Goal: Information Seeking & Learning: Find specific page/section

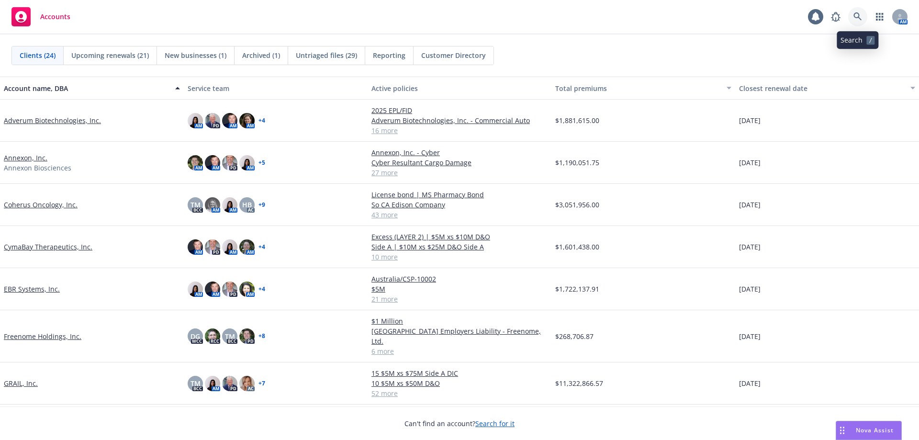
click at [861, 17] on icon at bounding box center [857, 16] width 9 height 9
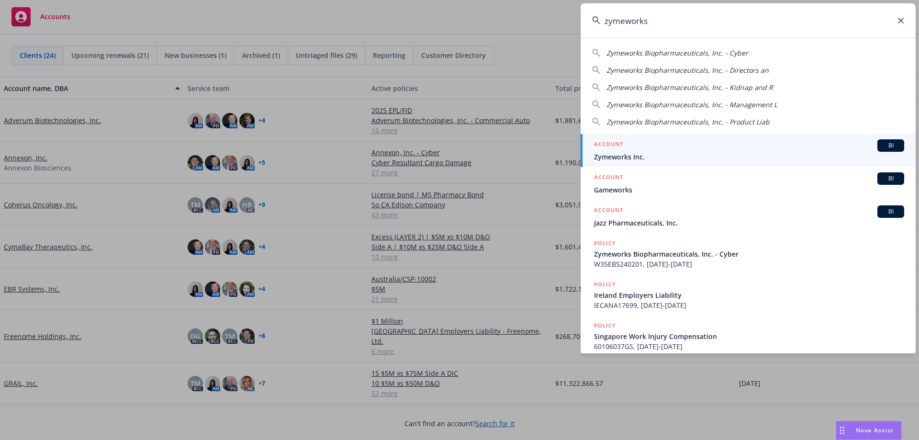
type input "zymeworks"
click at [610, 149] on h5 "ACCOUNT" at bounding box center [608, 144] width 29 height 11
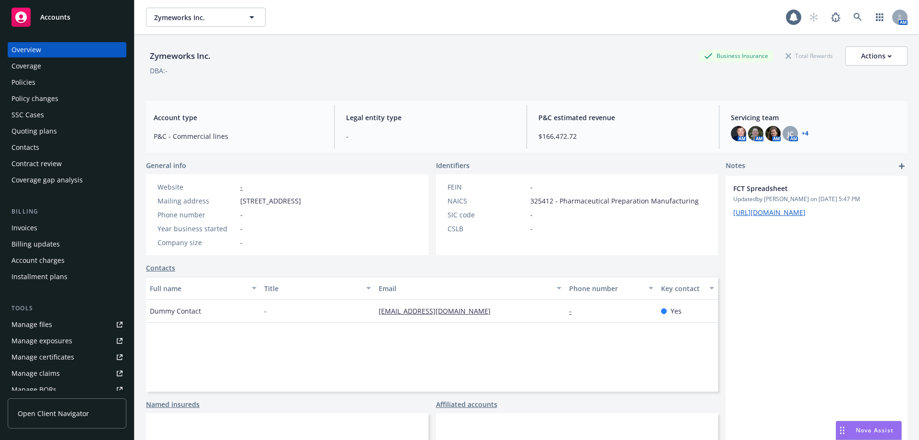
click at [73, 84] on div "Policies" at bounding box center [66, 82] width 111 height 15
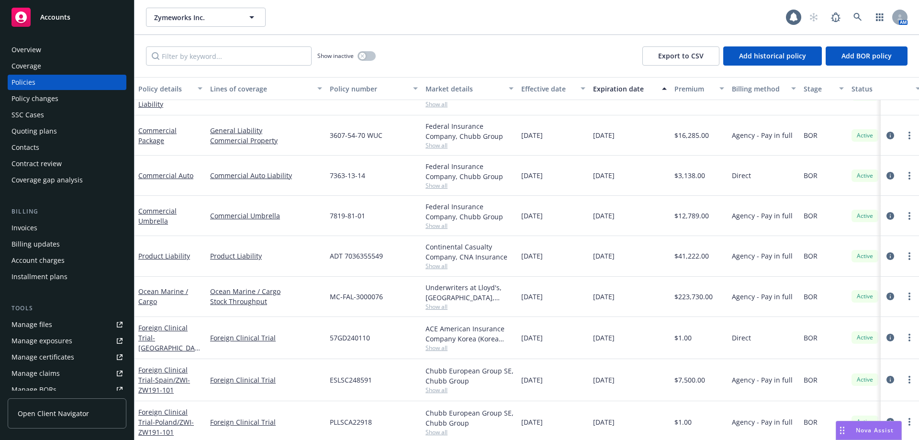
scroll to position [591, 0]
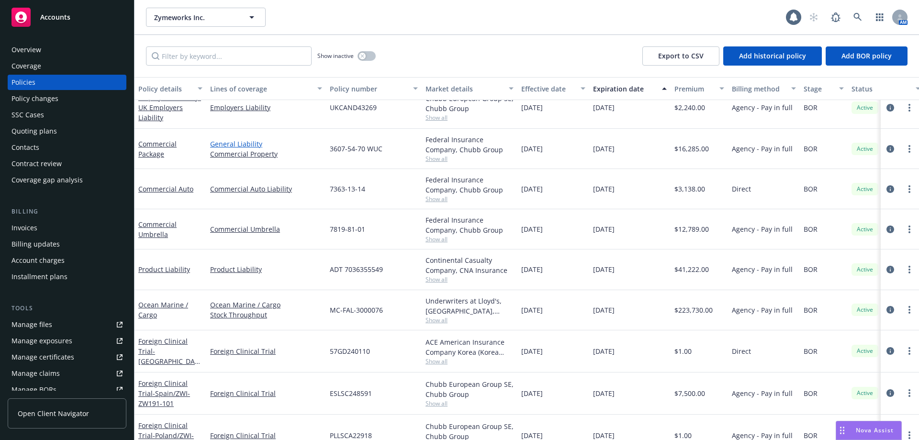
click at [233, 141] on link "General Liability" at bounding box center [266, 144] width 112 height 10
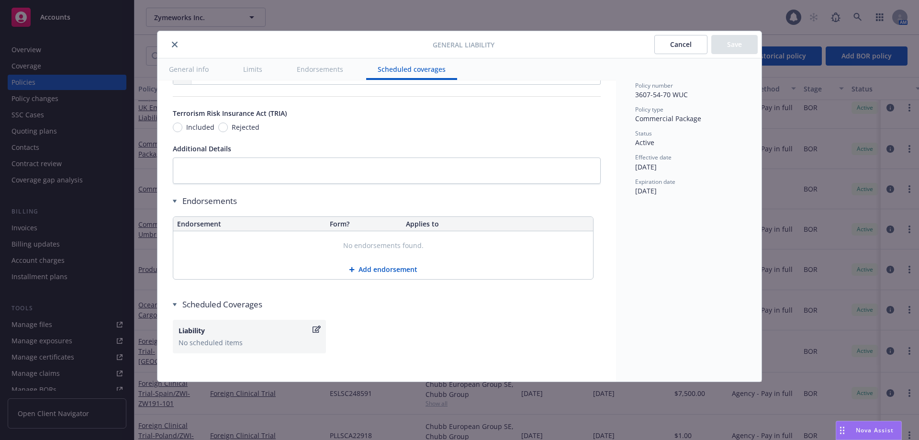
scroll to position [1129, 0]
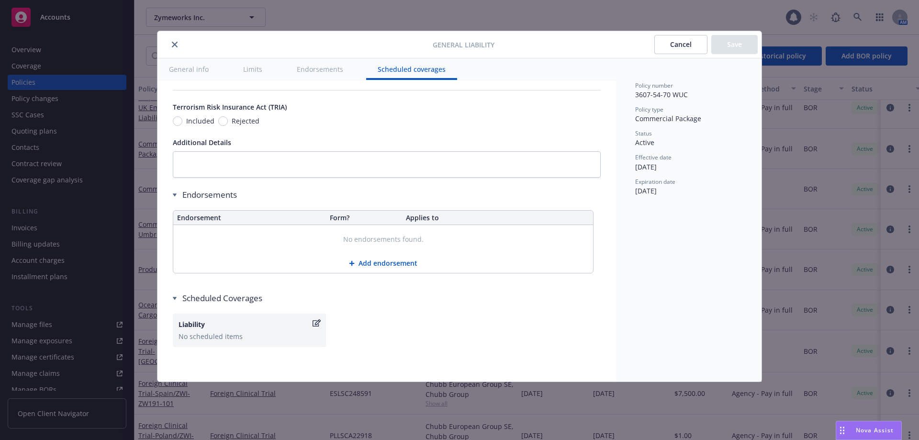
click at [171, 44] on button "close" at bounding box center [174, 44] width 11 height 11
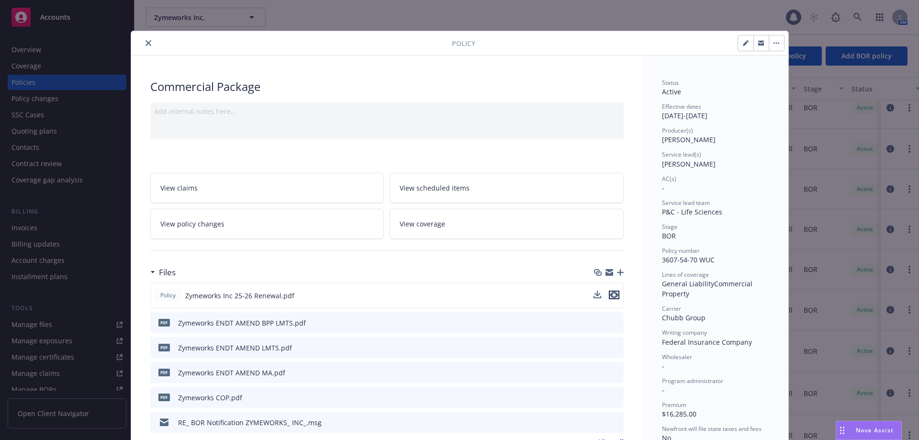
click at [613, 294] on icon "preview file" at bounding box center [614, 294] width 9 height 7
click at [145, 42] on icon "close" at bounding box center [148, 43] width 6 height 6
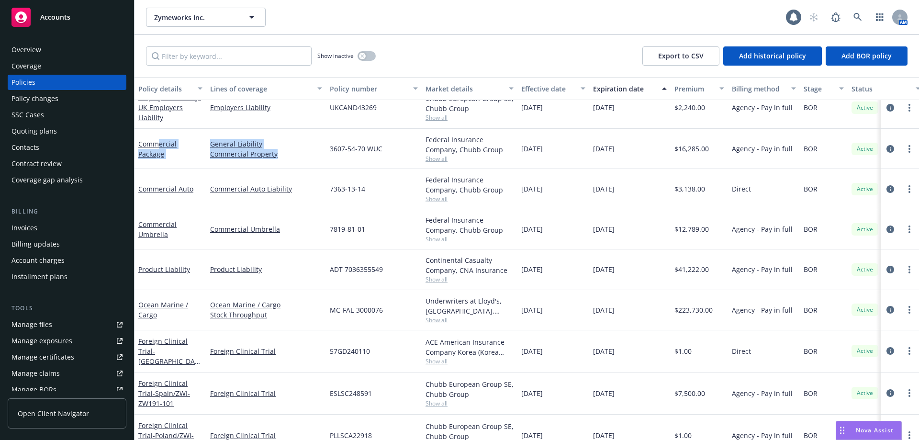
drag, startPoint x: 159, startPoint y: 143, endPoint x: 282, endPoint y: 159, distance: 123.5
click at [282, 159] on div "Commercial Package General Liability Commercial Property 3607-54-70 WUC Federal…" at bounding box center [595, 149] width 923 height 40
click at [157, 224] on link "Commercial Umbrella" at bounding box center [157, 229] width 38 height 19
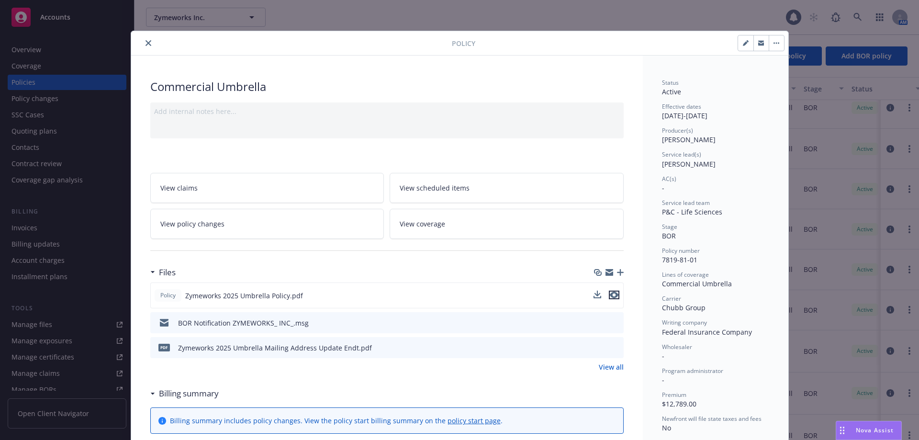
click at [614, 294] on icon "preview file" at bounding box center [614, 294] width 9 height 7
click at [148, 44] on button "close" at bounding box center [148, 42] width 11 height 11
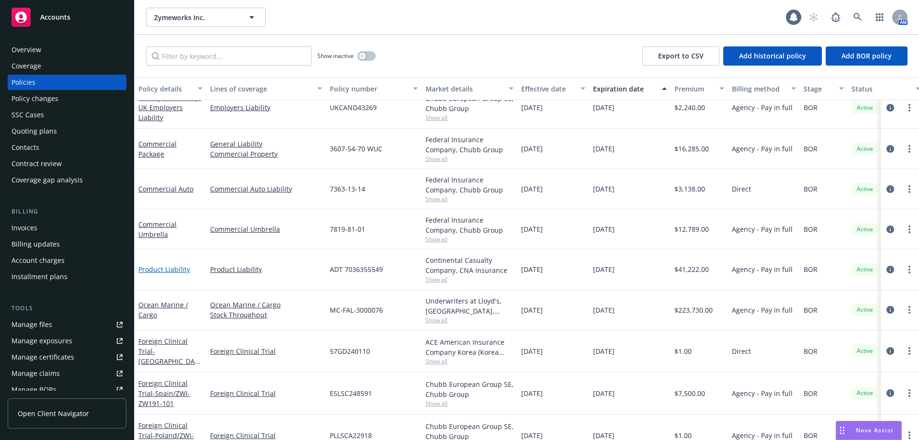
click at [179, 271] on link "Product Liability" at bounding box center [164, 269] width 52 height 9
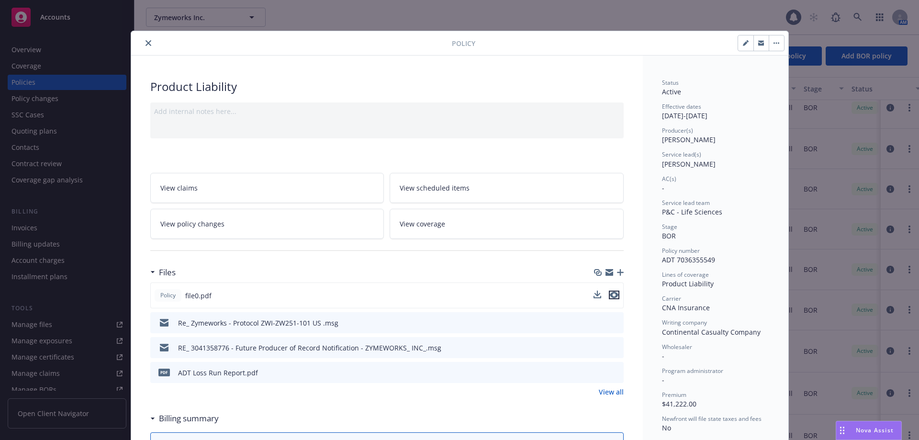
click at [610, 295] on icon "preview file" at bounding box center [614, 294] width 9 height 7
click at [145, 44] on icon "close" at bounding box center [148, 43] width 6 height 6
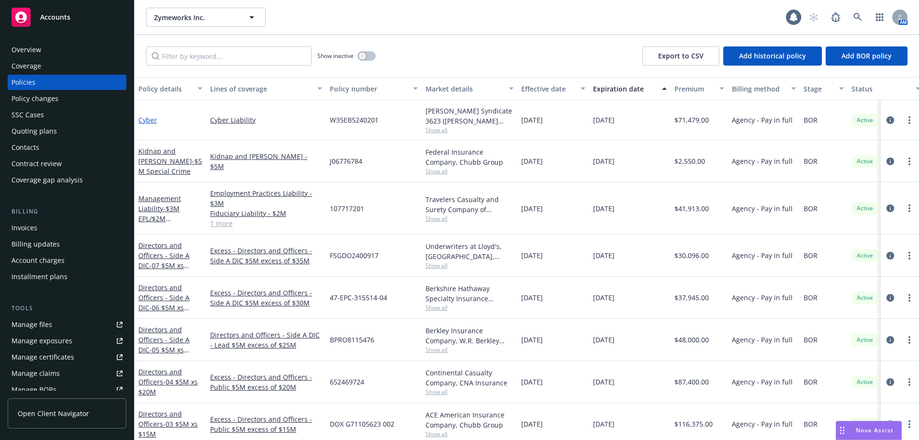
click at [154, 120] on link "Cyber" at bounding box center [147, 119] width 19 height 9
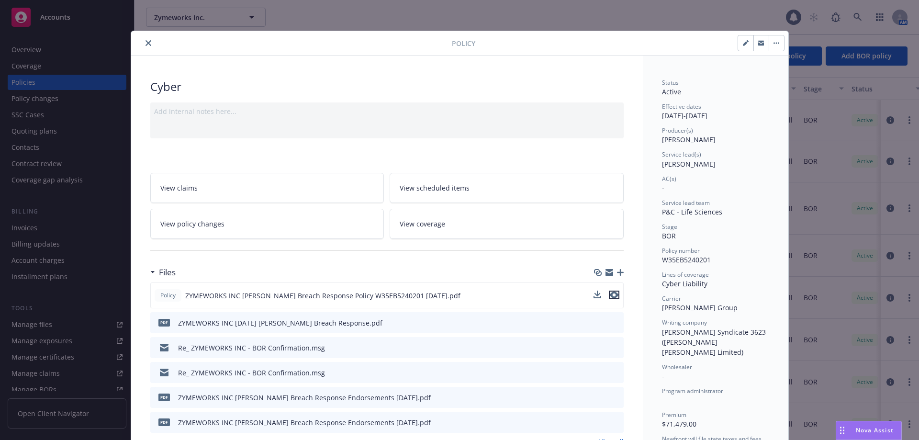
click at [610, 293] on icon "preview file" at bounding box center [614, 294] width 9 height 7
click at [145, 43] on icon "close" at bounding box center [148, 43] width 6 height 6
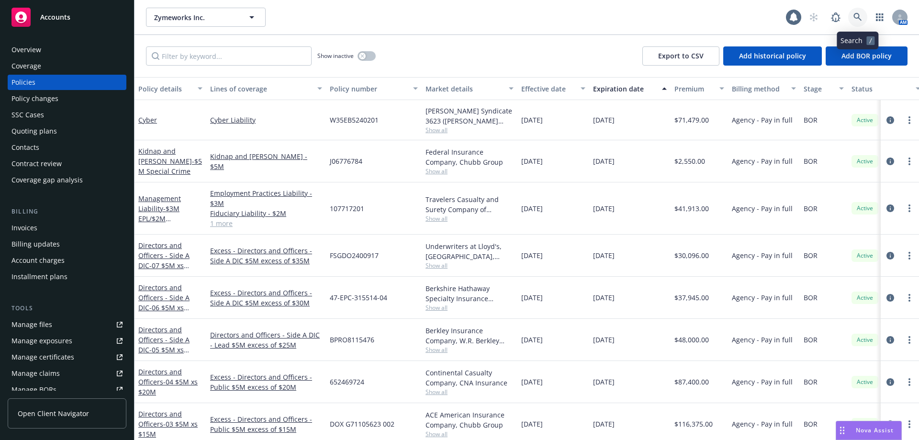
click at [854, 17] on icon at bounding box center [857, 17] width 8 height 8
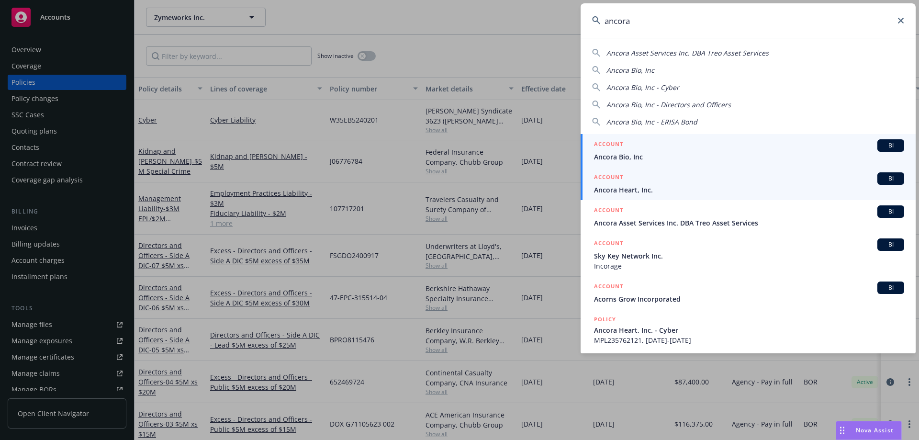
type input "ancora"
click at [630, 180] on div "ACCOUNT BI" at bounding box center [749, 178] width 310 height 12
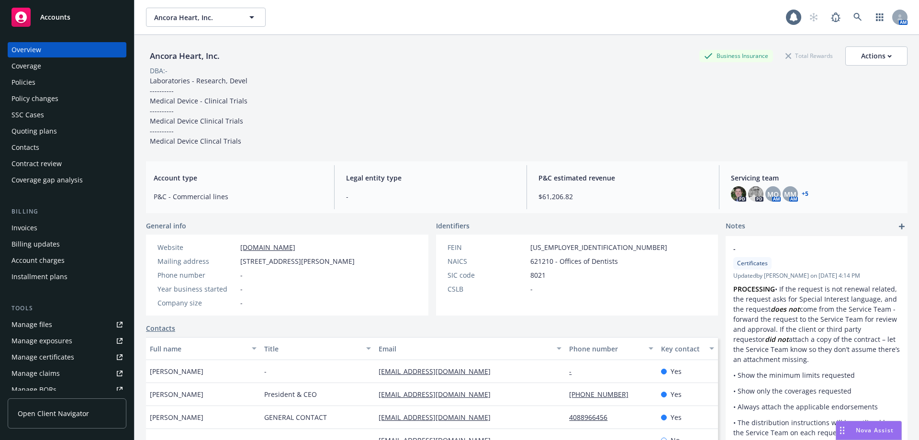
click at [35, 82] on div "Policies" at bounding box center [66, 82] width 111 height 15
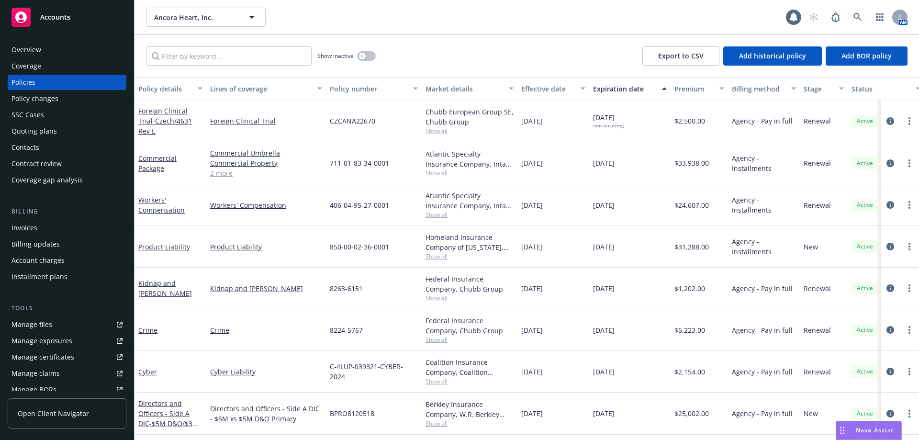
click at [37, 46] on div "Overview" at bounding box center [26, 49] width 30 height 15
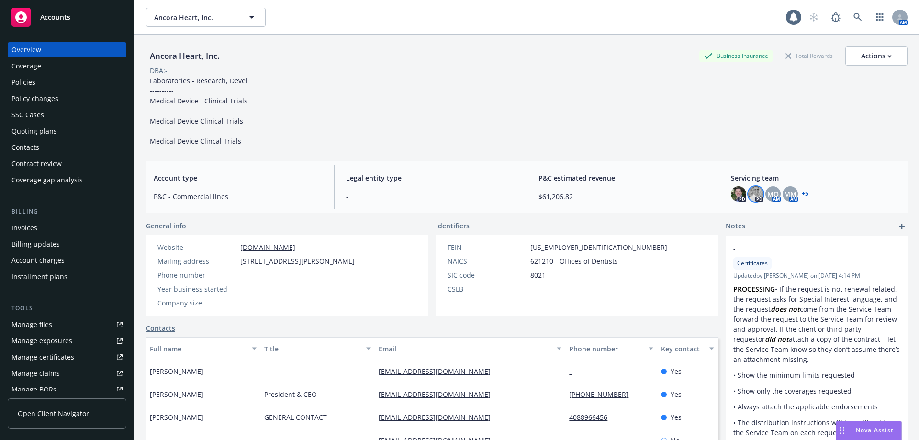
click at [749, 196] on img at bounding box center [755, 193] width 15 height 15
click at [55, 85] on div "Policies" at bounding box center [66, 82] width 111 height 15
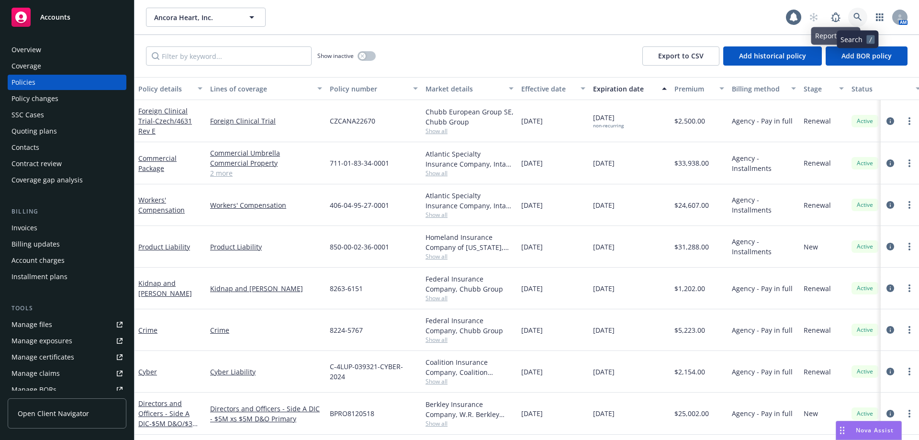
click at [853, 17] on link at bounding box center [857, 17] width 19 height 19
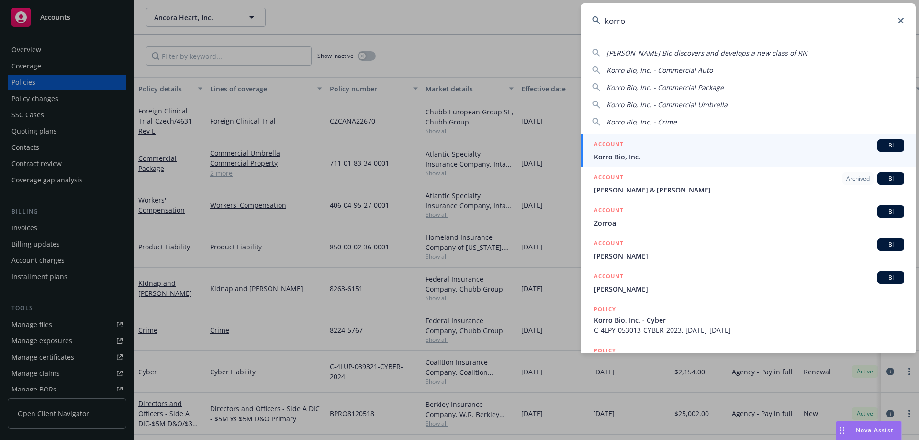
type input "korro"
click at [702, 155] on span "Korro Bio, Inc." at bounding box center [749, 157] width 310 height 10
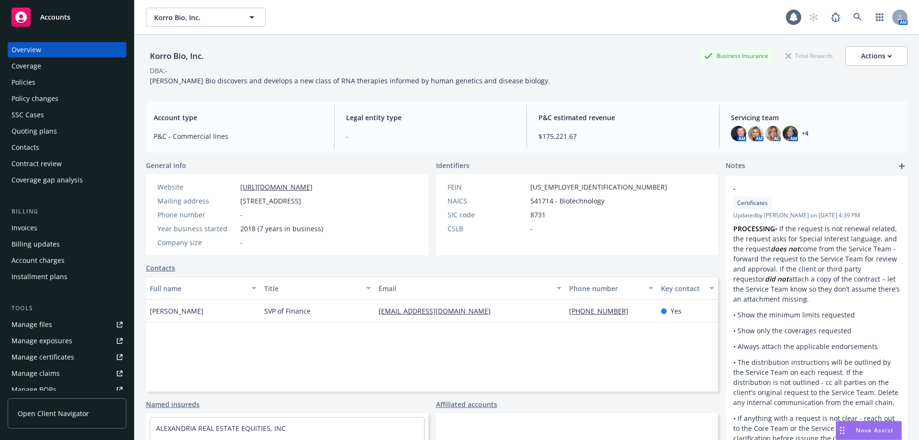
click at [36, 70] on div "Coverage" at bounding box center [26, 65] width 30 height 15
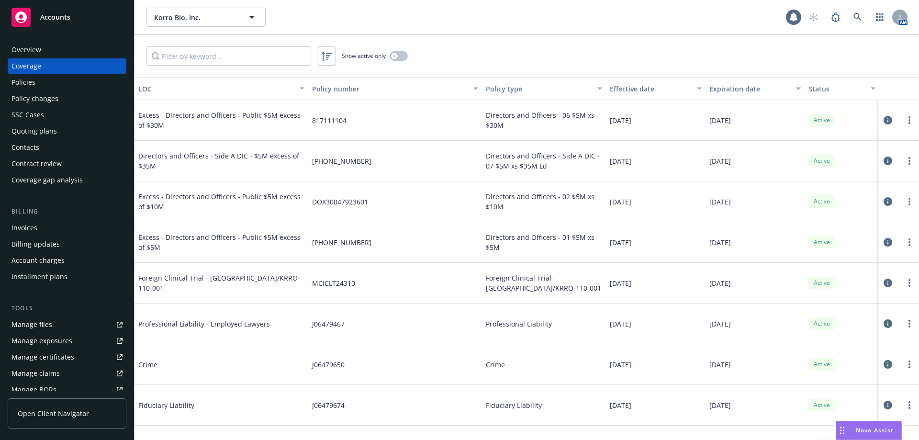
click at [23, 49] on div "Overview" at bounding box center [26, 49] width 30 height 15
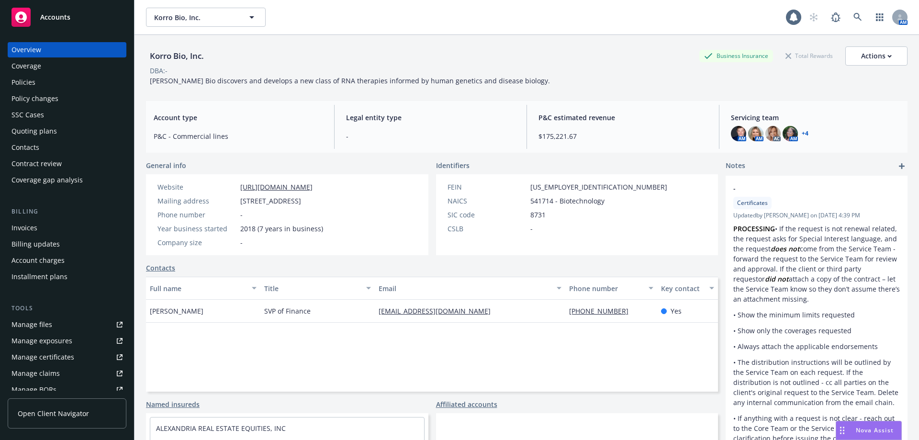
click at [23, 76] on div "Policies" at bounding box center [23, 82] width 24 height 15
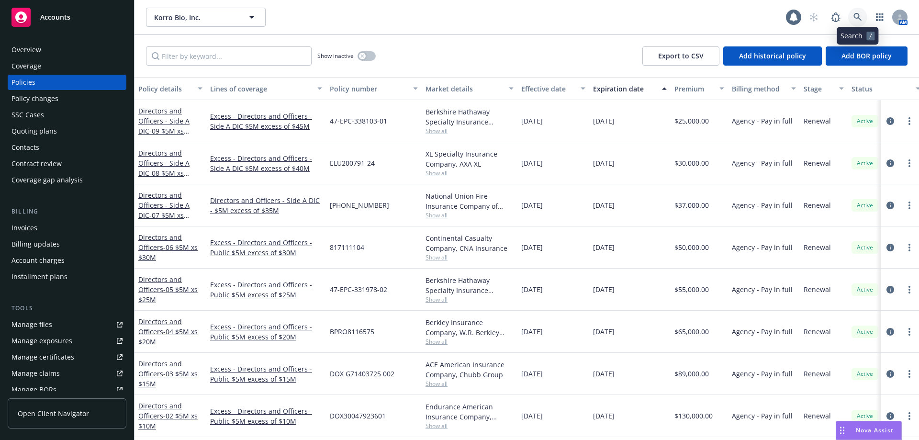
click at [860, 12] on link at bounding box center [857, 17] width 19 height 19
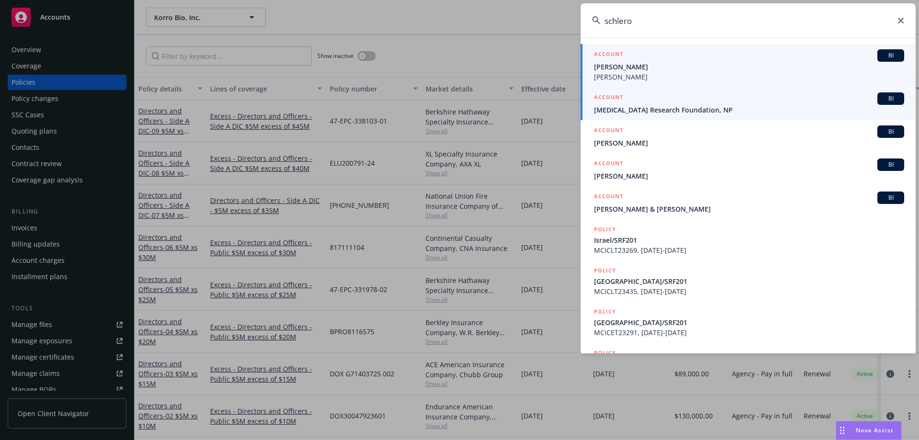
type input "schlero"
click at [706, 103] on div "ACCOUNT BI" at bounding box center [749, 98] width 310 height 12
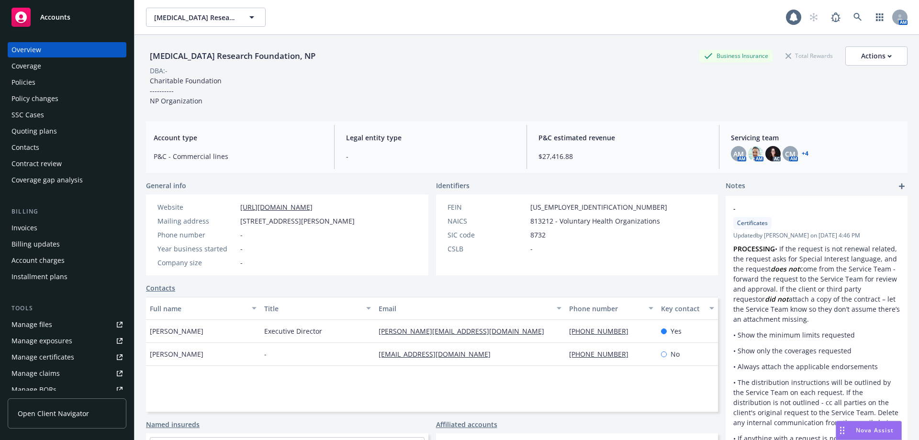
click at [801, 153] on link "+ 4" at bounding box center [804, 154] width 7 height 6
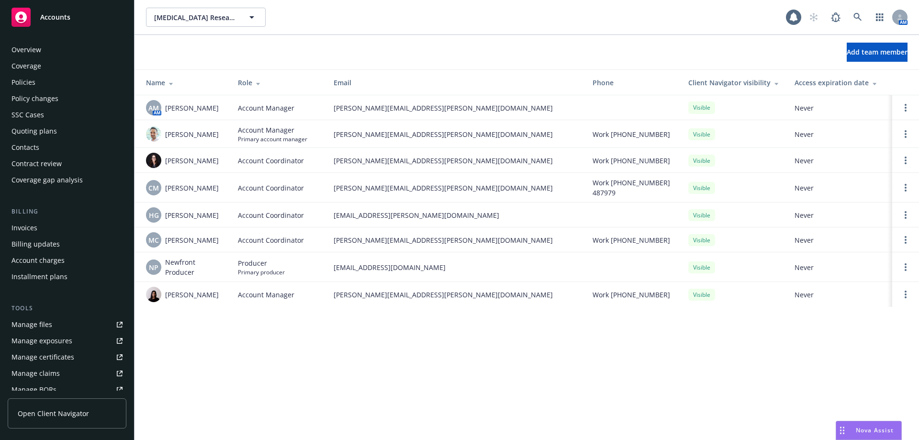
scroll to position [184, 0]
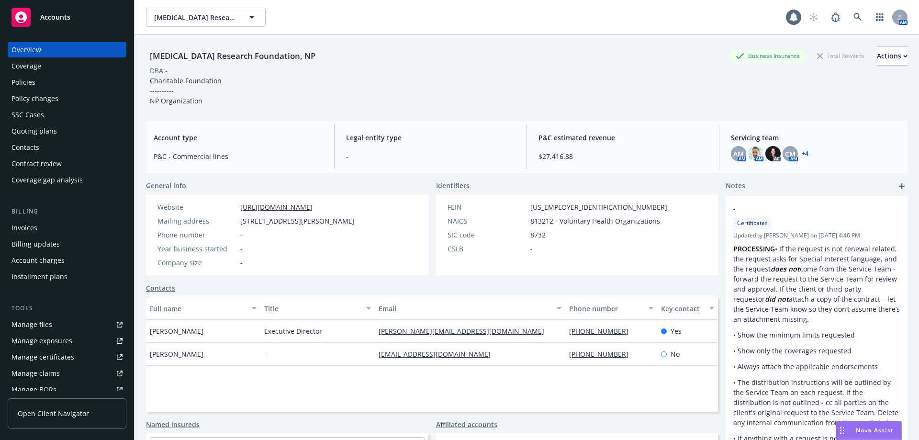
click at [29, 83] on div "Policies" at bounding box center [23, 82] width 24 height 15
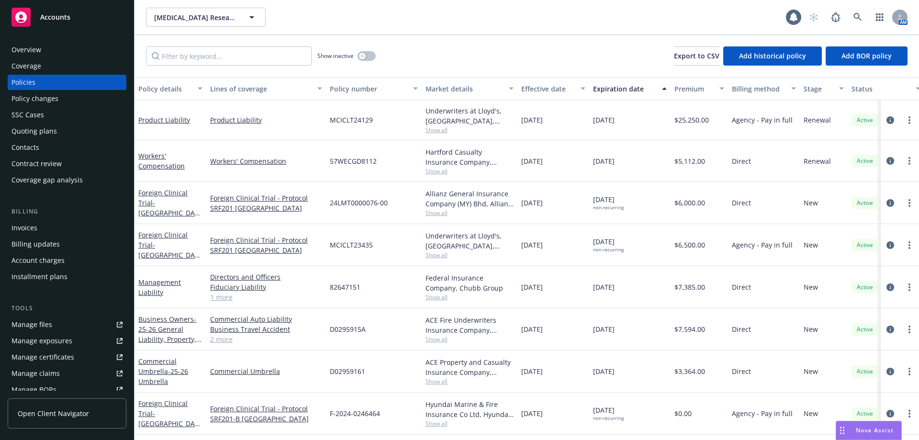
click at [65, 55] on div "Overview" at bounding box center [66, 49] width 111 height 15
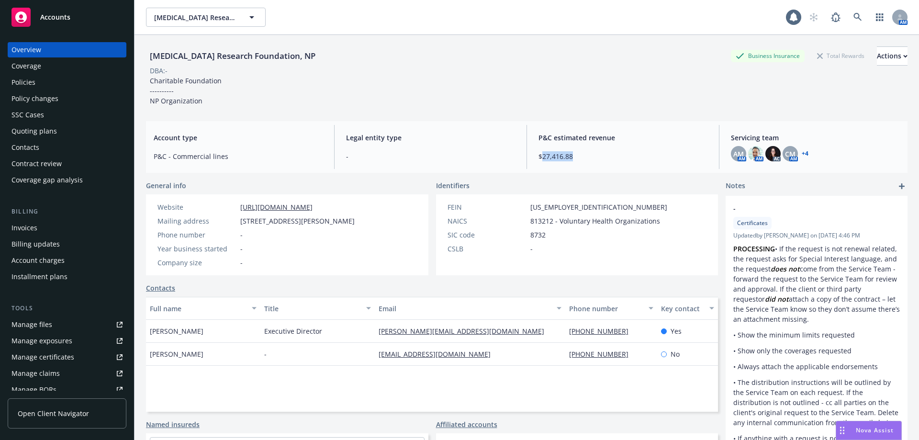
drag, startPoint x: 582, startPoint y: 155, endPoint x: 538, endPoint y: 158, distance: 44.1
click at [538, 158] on span "$27,416.88" at bounding box center [622, 156] width 169 height 10
drag, startPoint x: 412, startPoint y: 155, endPoint x: 407, endPoint y: 158, distance: 6.0
click at [412, 155] on span "-" at bounding box center [430, 156] width 169 height 10
click at [65, 87] on div "Policies" at bounding box center [66, 82] width 111 height 15
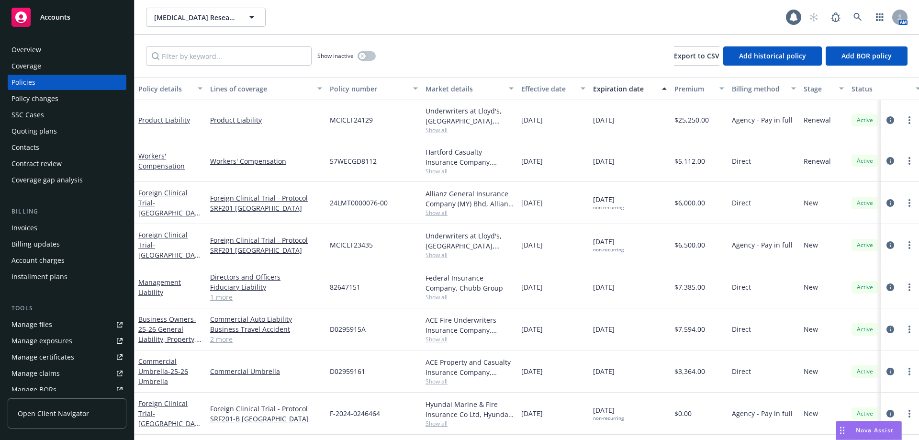
click at [73, 54] on div "Overview" at bounding box center [66, 49] width 111 height 15
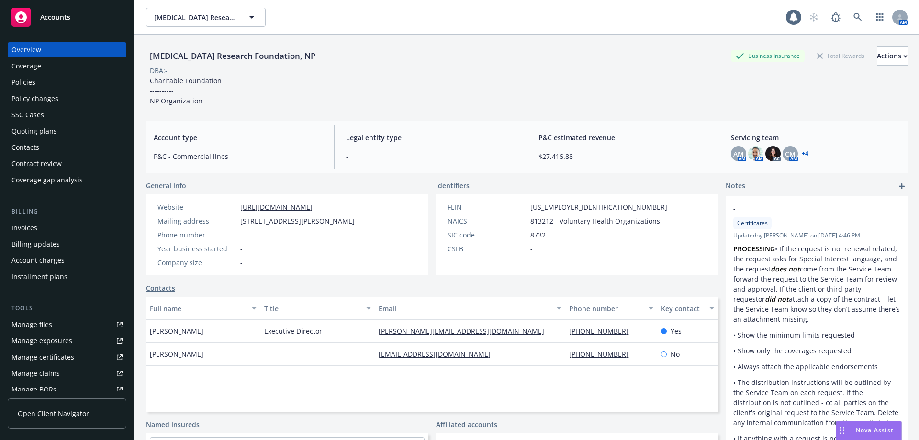
click at [43, 78] on div "Policies" at bounding box center [66, 82] width 111 height 15
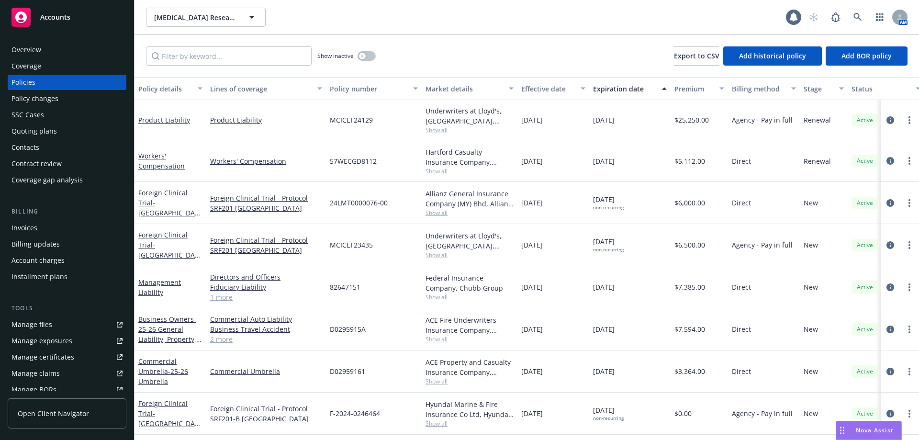
click at [441, 126] on span "Show all" at bounding box center [469, 130] width 88 height 8
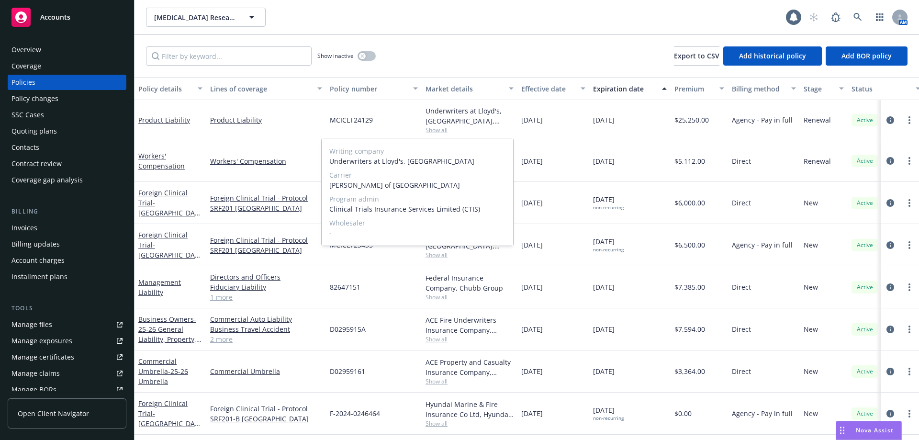
click at [441, 126] on span "Show all" at bounding box center [469, 130] width 88 height 8
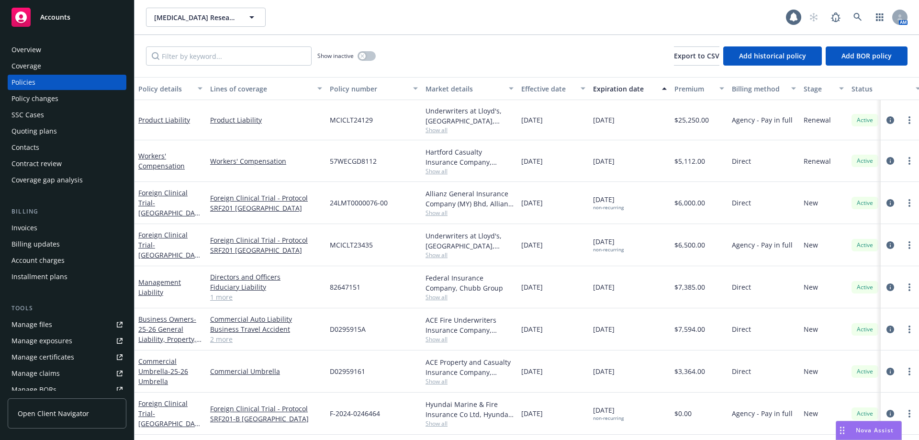
click at [66, 52] on div "Overview" at bounding box center [66, 49] width 111 height 15
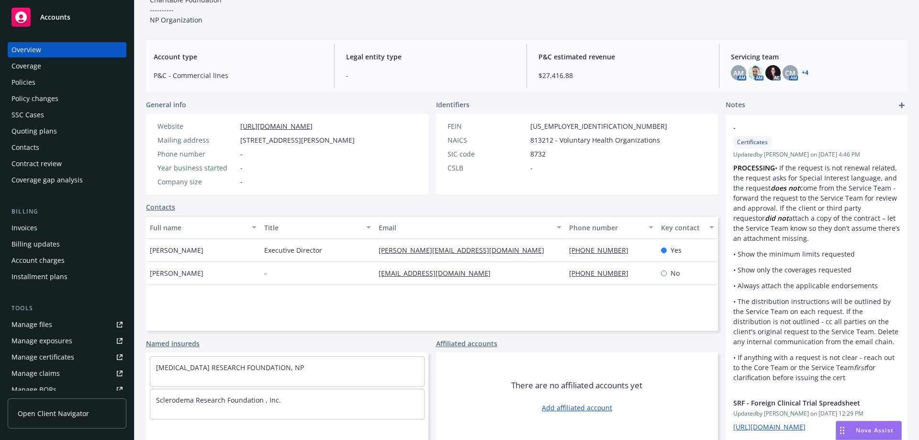
click at [70, 83] on div "Policies" at bounding box center [66, 82] width 111 height 15
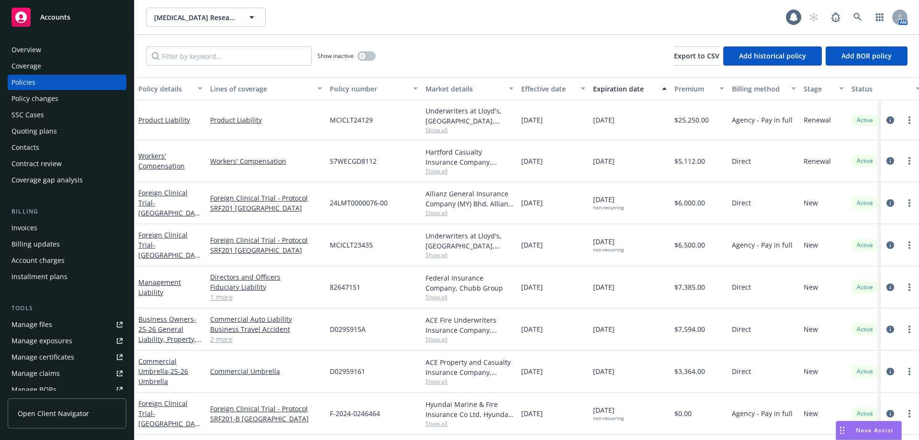
scroll to position [0, 146]
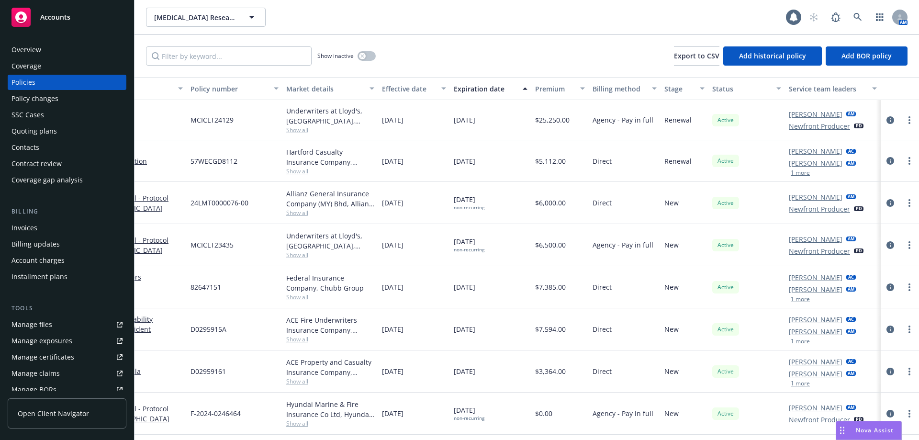
click at [821, 273] on link "Michael Chapman" at bounding box center [815, 277] width 54 height 10
click at [806, 272] on link "Michael Chapman" at bounding box center [815, 277] width 54 height 10
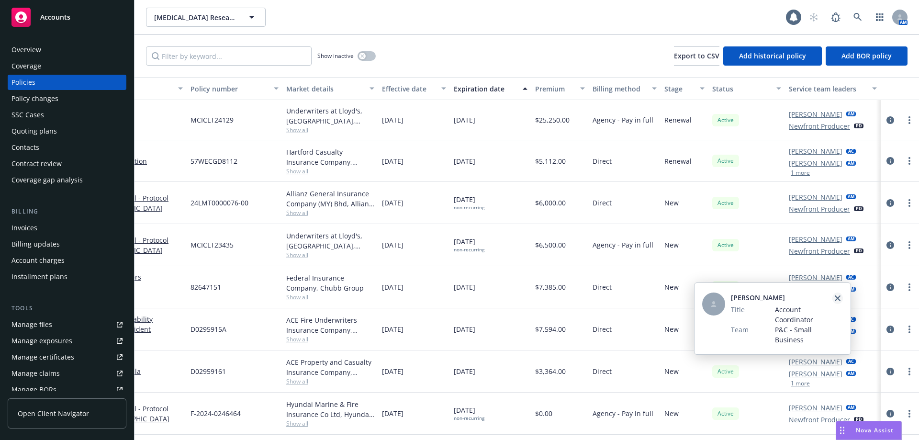
click at [835, 298] on icon "close" at bounding box center [837, 298] width 6 height 6
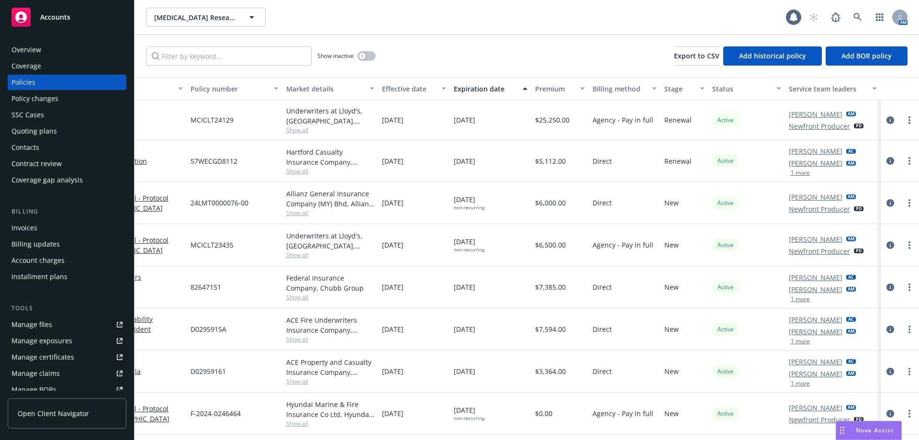
click at [791, 296] on button "1 more" at bounding box center [799, 299] width 19 height 6
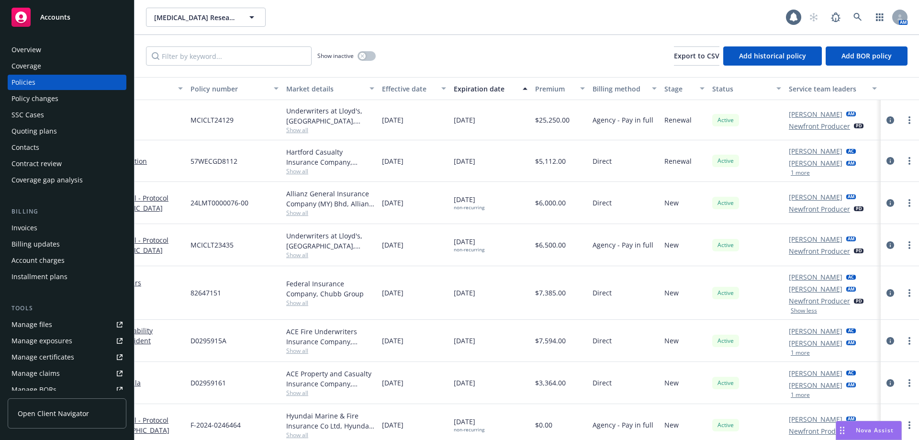
click at [832, 272] on link "Michael Chapman" at bounding box center [815, 277] width 54 height 10
click at [650, 283] on div "Direct" at bounding box center [624, 293] width 72 height 54
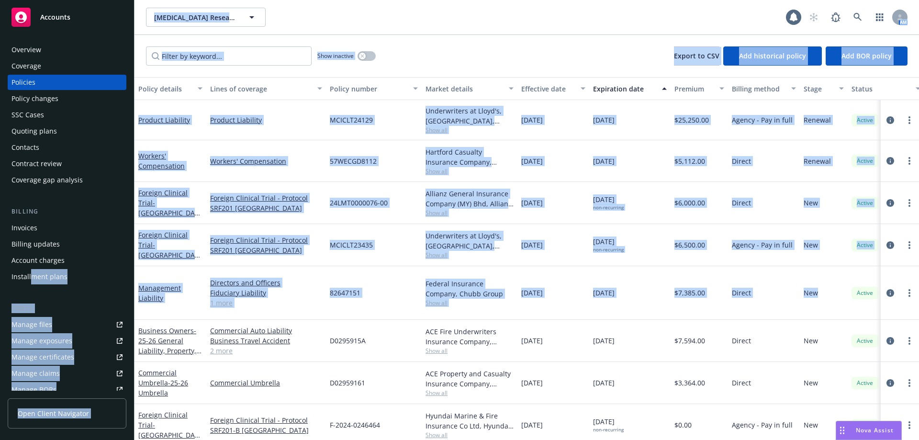
drag, startPoint x: 686, startPoint y: 286, endPoint x: 32, endPoint y: 278, distance: 654.5
click at [32, 278] on div "Accounts Overview Coverage Policies Policy changes SSC Cases Quoting plans Cont…" at bounding box center [459, 220] width 919 height 440
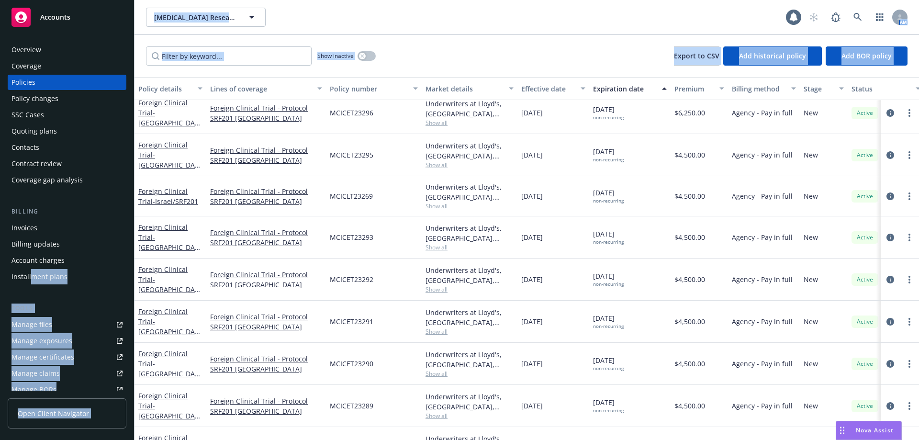
scroll to position [724, 0]
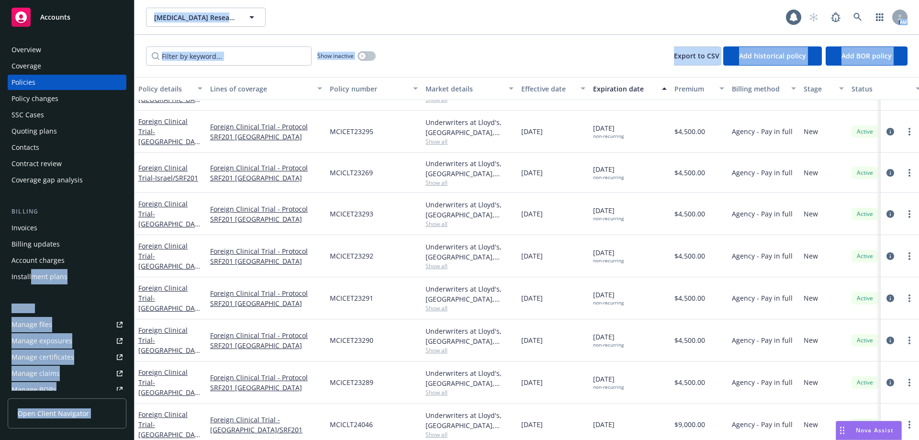
click at [50, 44] on div "Overview" at bounding box center [66, 49] width 111 height 15
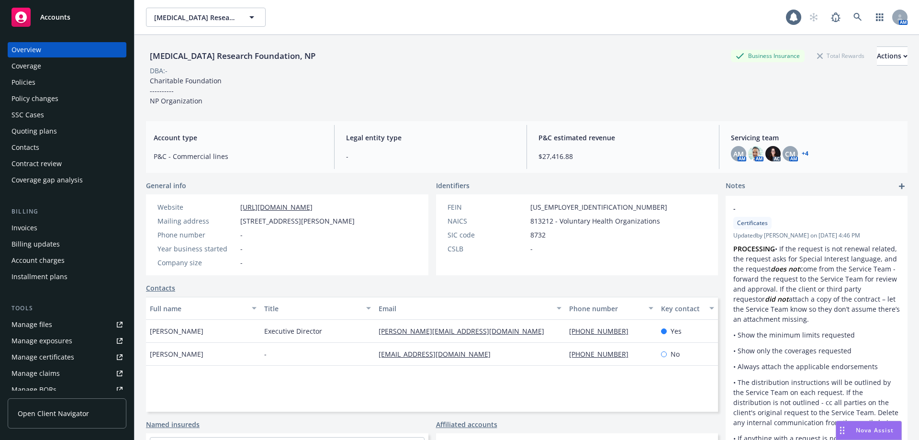
click at [55, 79] on div "Policies" at bounding box center [66, 82] width 111 height 15
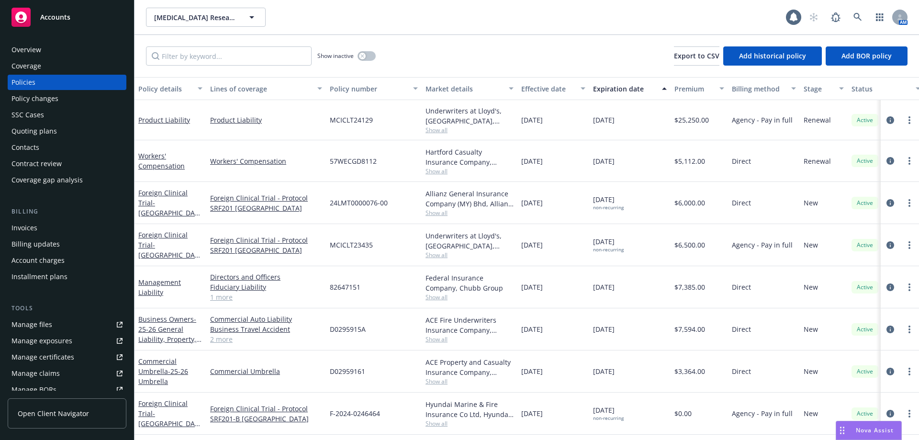
click at [444, 173] on span "Show all" at bounding box center [469, 171] width 88 height 8
drag, startPoint x: 706, startPoint y: 324, endPoint x: 651, endPoint y: 334, distance: 55.5
click at [651, 334] on div "Business Owners - 25-26 General Liability, Property, Auto Commercial Auto Liabi…" at bounding box center [595, 329] width 923 height 42
click at [616, 155] on div "04/01/2026" at bounding box center [629, 161] width 81 height 42
click at [865, 12] on span at bounding box center [857, 17] width 19 height 19
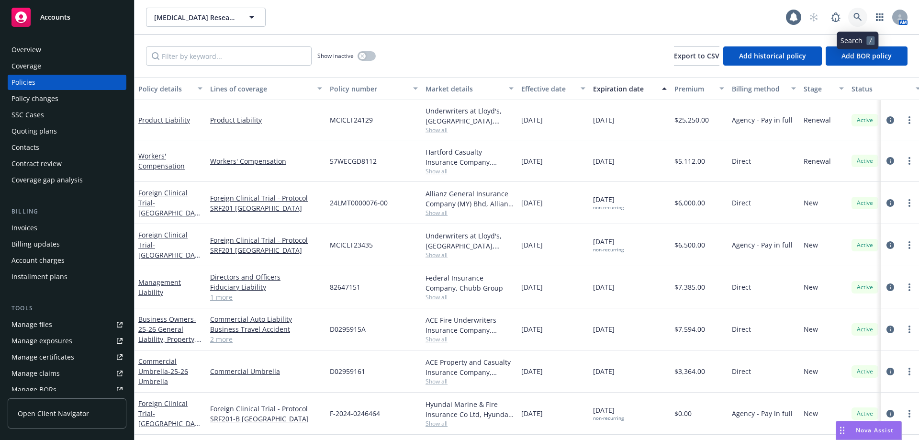
click at [859, 14] on icon at bounding box center [857, 17] width 9 height 9
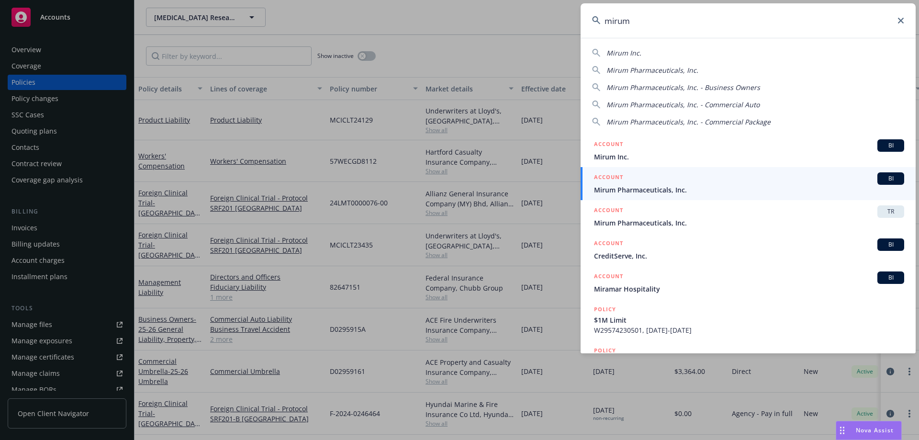
type input "mirum"
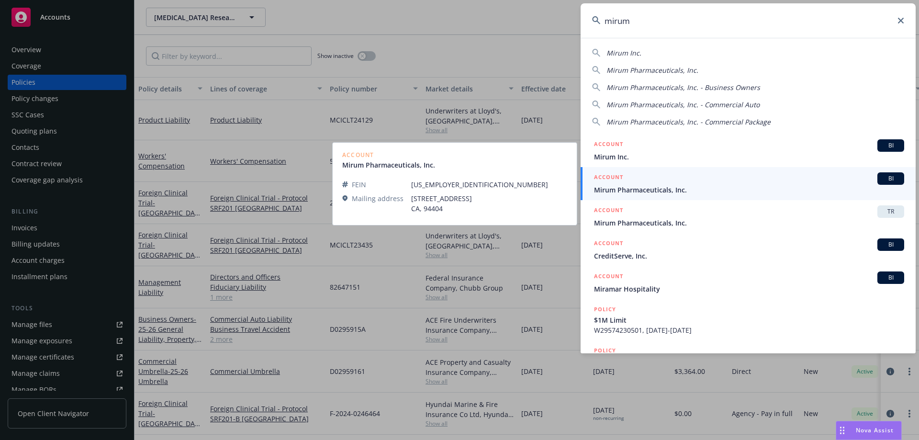
click at [658, 186] on span "Mirum Pharmaceuticals, Inc." at bounding box center [749, 190] width 310 height 10
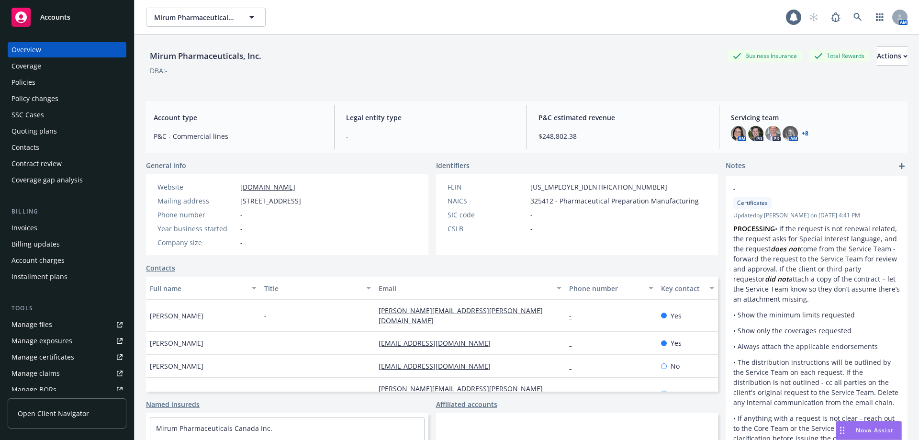
click at [801, 131] on link "+ 8" at bounding box center [804, 134] width 7 height 6
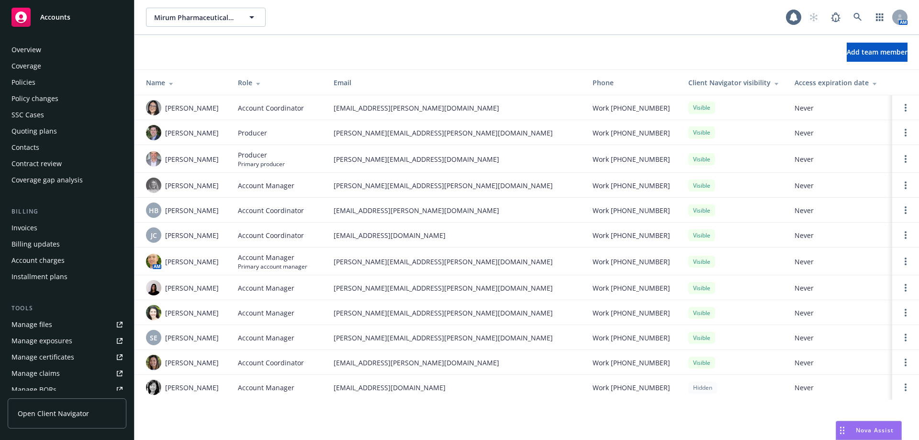
click at [42, 68] on div "Coverage" at bounding box center [66, 65] width 111 height 15
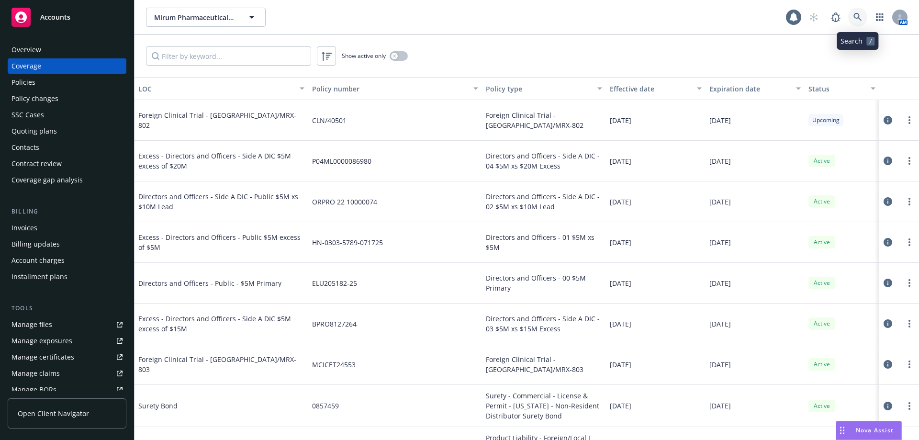
click at [864, 15] on link at bounding box center [857, 17] width 19 height 19
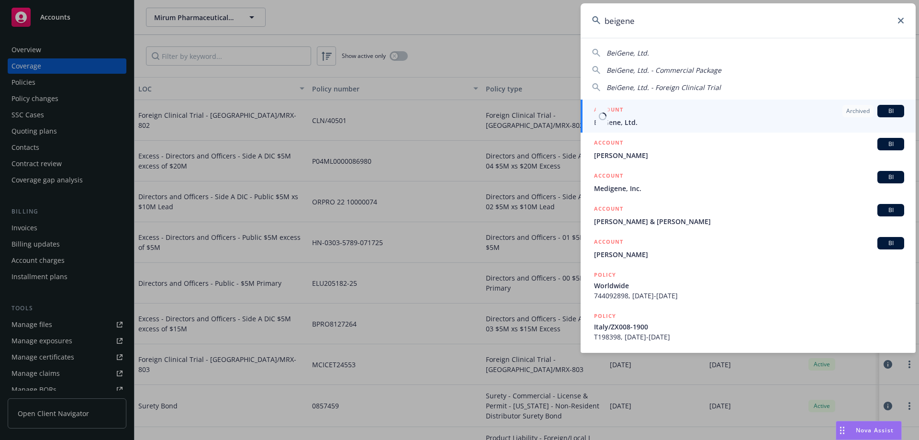
type input "beigene"
click at [660, 120] on span "BeiGene, Ltd." at bounding box center [749, 122] width 310 height 10
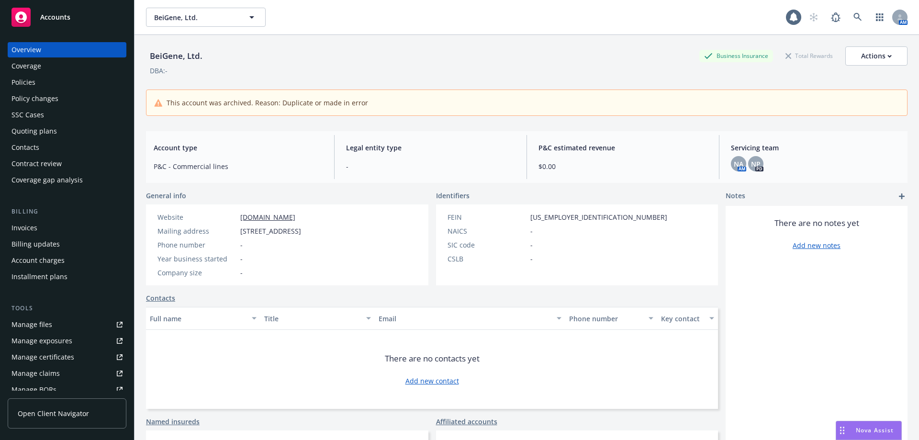
click at [59, 77] on div "Policies" at bounding box center [66, 82] width 111 height 15
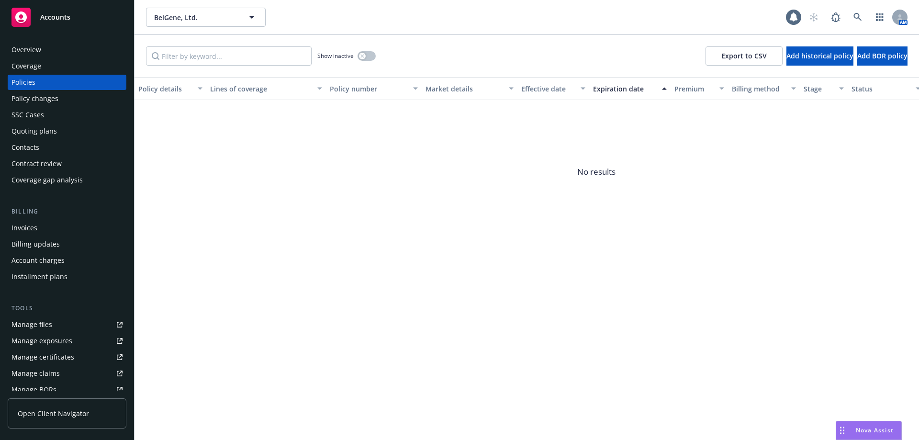
click at [16, 51] on div "Overview" at bounding box center [26, 49] width 30 height 15
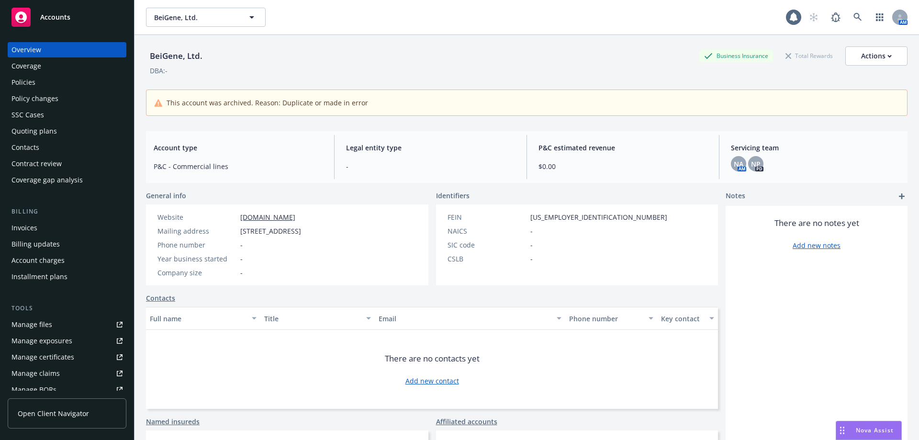
click at [26, 65] on div "Coverage" at bounding box center [26, 65] width 30 height 15
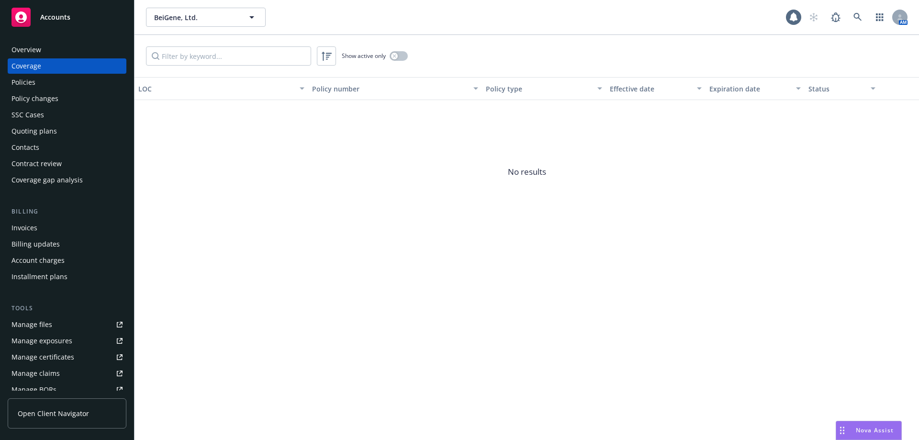
click at [26, 51] on div "Overview" at bounding box center [26, 49] width 30 height 15
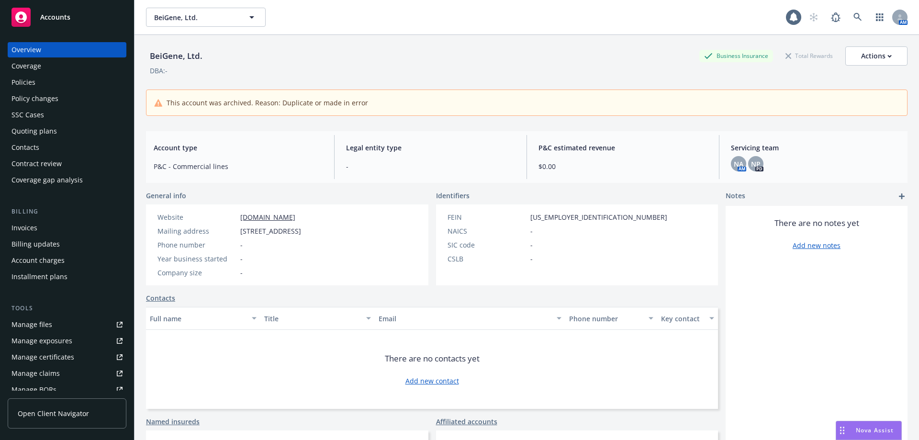
click at [43, 78] on div "Policies" at bounding box center [66, 82] width 111 height 15
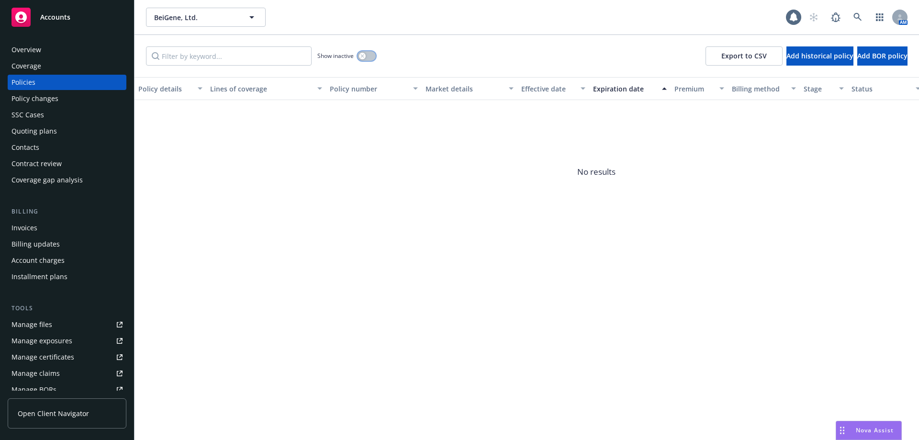
click at [367, 53] on button "button" at bounding box center [366, 56] width 18 height 10
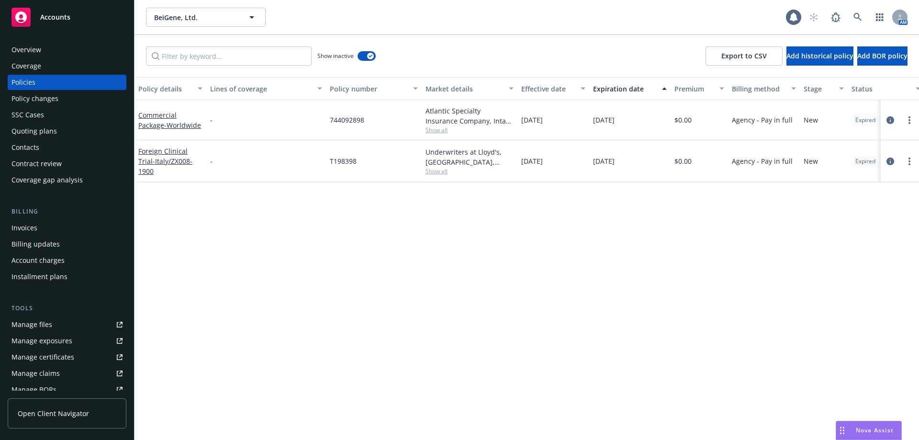
click at [438, 174] on span "Show all" at bounding box center [469, 171] width 88 height 8
click at [261, 188] on div "Policy details Lines of coverage Policy number Market details Effective date Ex…" at bounding box center [526, 258] width 784 height 363
click at [172, 161] on link "Foreign Clinical Trial - [GEOGRAPHIC_DATA]/ZX008-1900" at bounding box center [165, 160] width 54 height 29
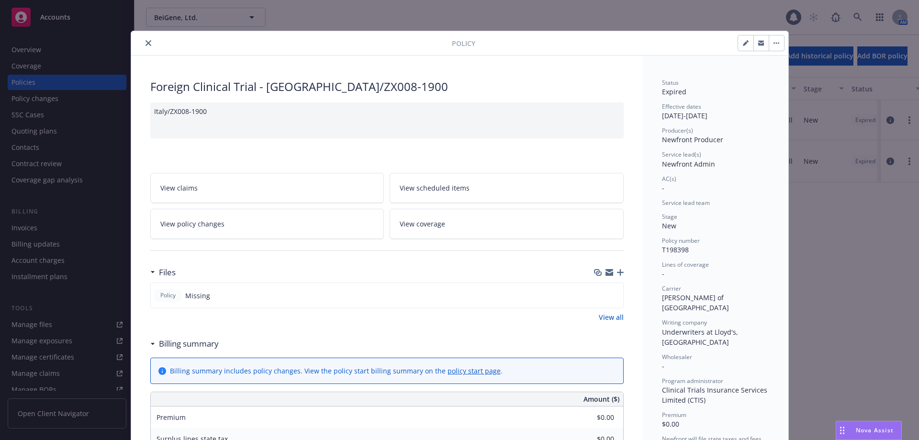
click at [143, 43] on button "close" at bounding box center [148, 42] width 11 height 11
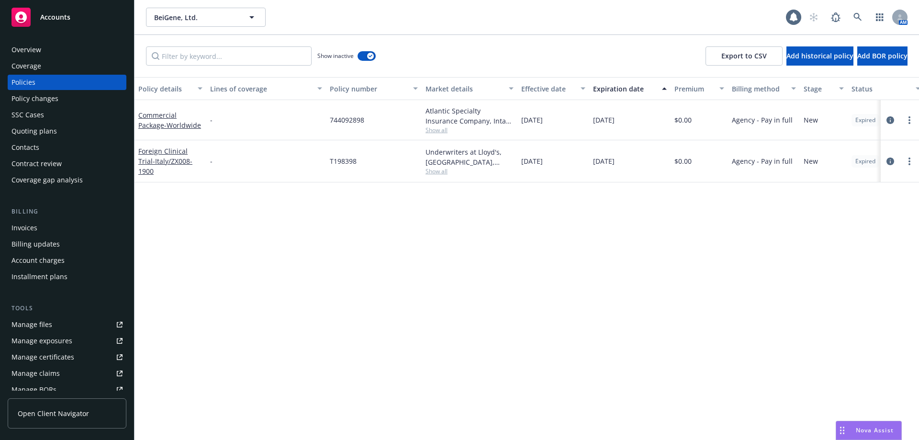
click at [43, 53] on div "Overview" at bounding box center [66, 49] width 111 height 15
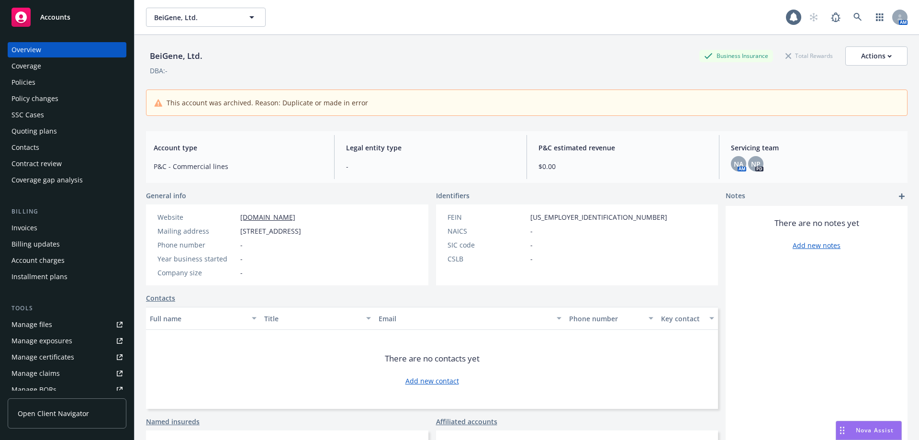
click at [48, 88] on div "Policies" at bounding box center [66, 82] width 111 height 15
